Goal: Information Seeking & Learning: Learn about a topic

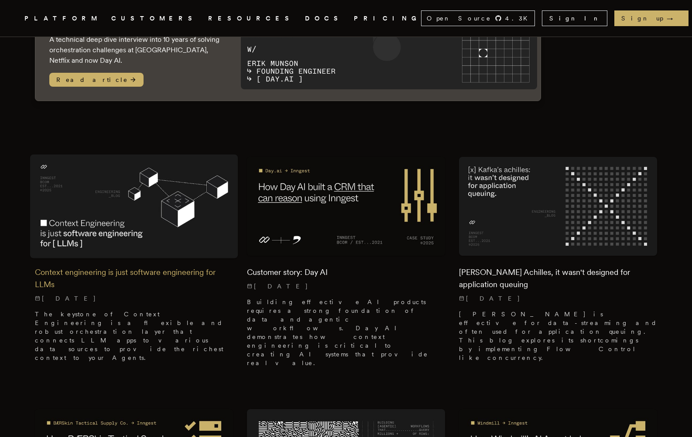
scroll to position [165, 0]
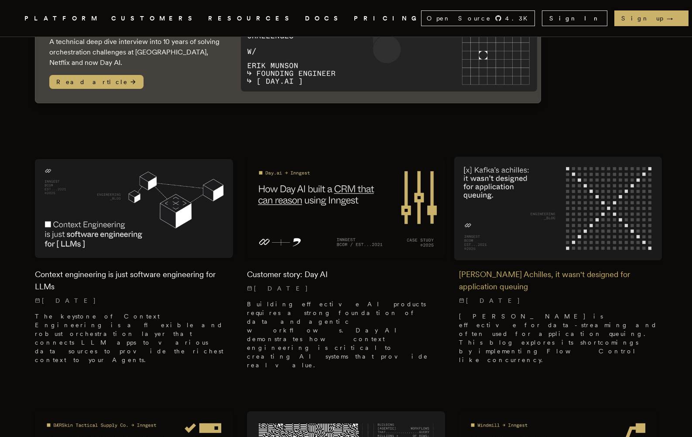
click at [511, 217] on img at bounding box center [558, 209] width 208 height 104
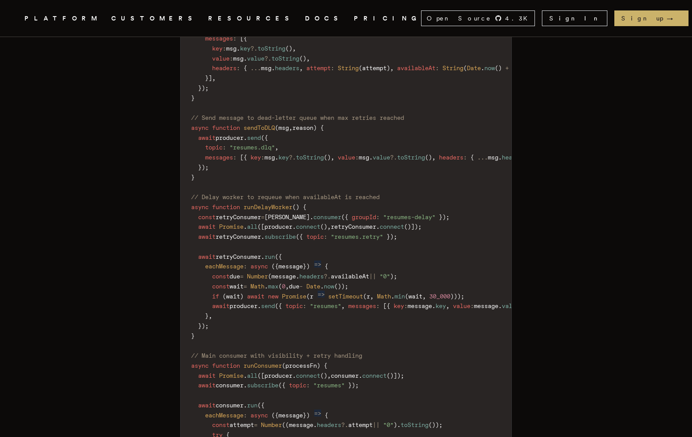
scroll to position [1552, 0]
click at [312, 224] on span "connect" at bounding box center [308, 227] width 24 height 7
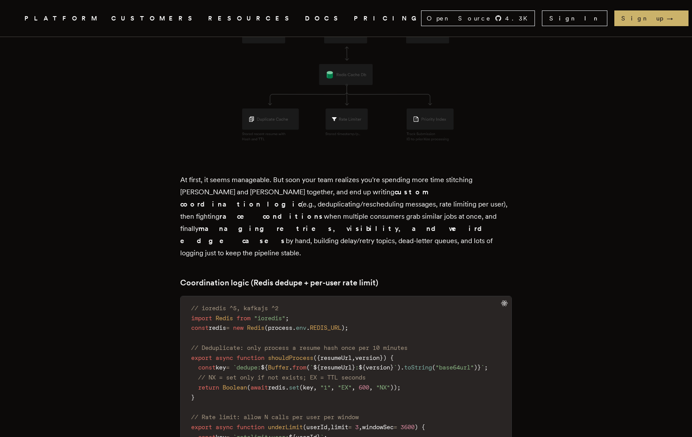
scroll to position [808, 0]
